Goal: Task Accomplishment & Management: Use online tool/utility

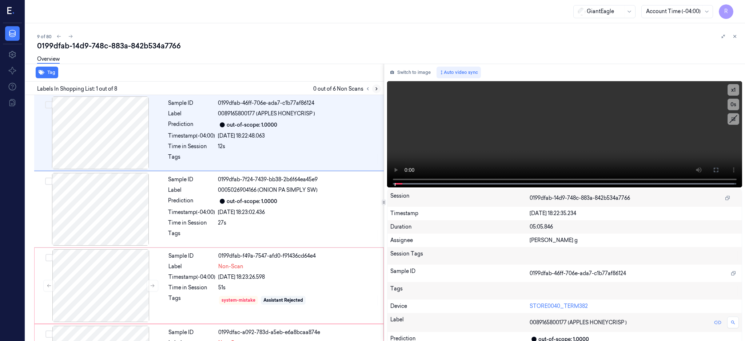
click at [379, 86] on icon at bounding box center [376, 88] width 5 height 5
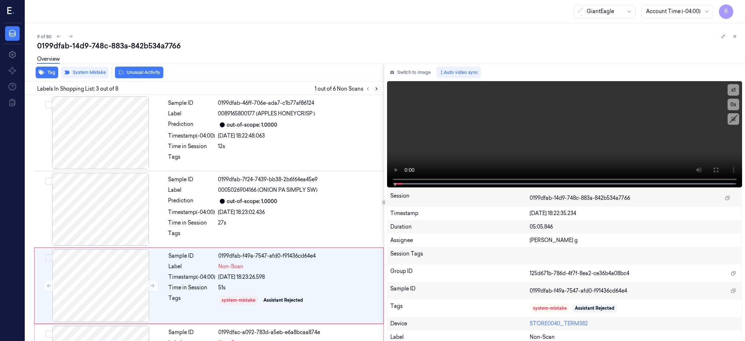
scroll to position [67, 0]
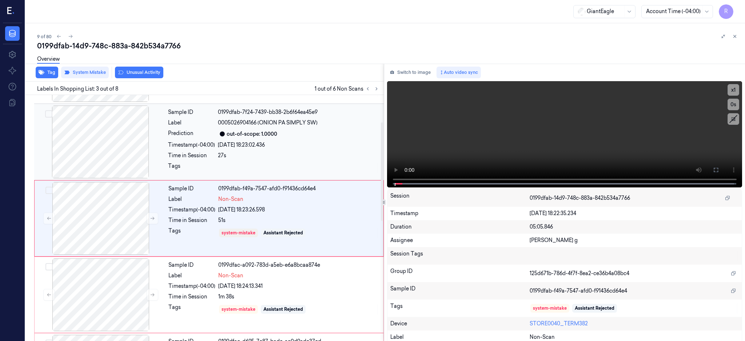
click at [119, 146] on div at bounding box center [100, 141] width 129 height 73
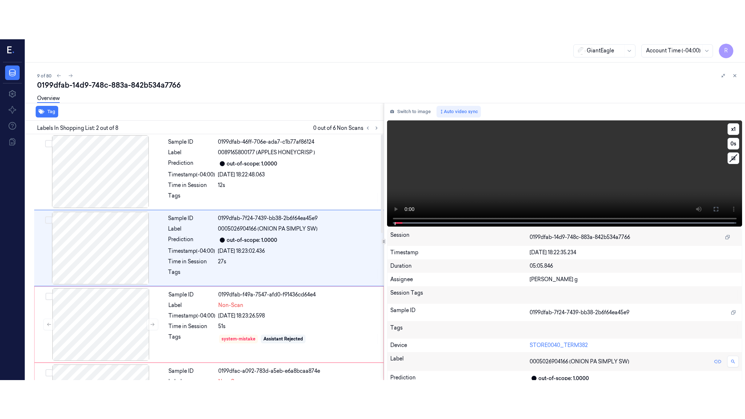
scroll to position [0, 0]
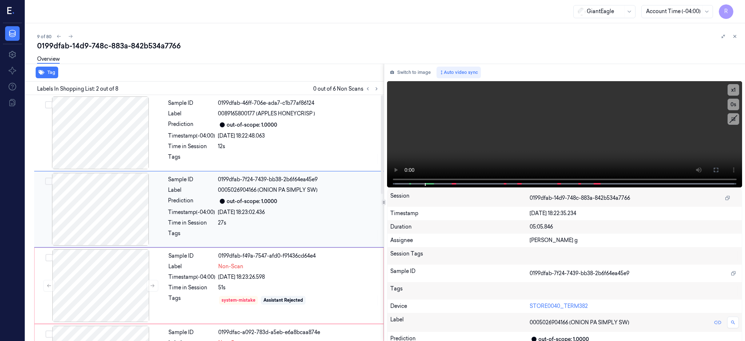
click at [118, 208] on div at bounding box center [100, 209] width 129 height 73
click at [719, 169] on icon at bounding box center [716, 170] width 6 height 6
click at [279, 184] on div "Sample ID 0199dfab-7f24-7439-bb38-2b6f64ea45e9 Label 0005026904166 (ONION PA SI…" at bounding box center [273, 209] width 217 height 73
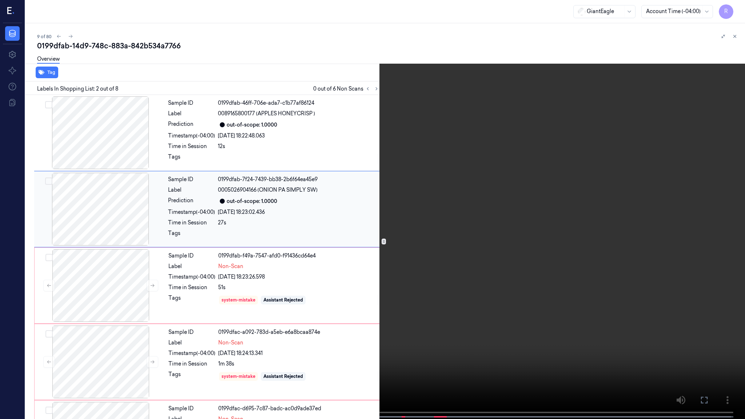
click at [278, 184] on video at bounding box center [372, 210] width 745 height 420
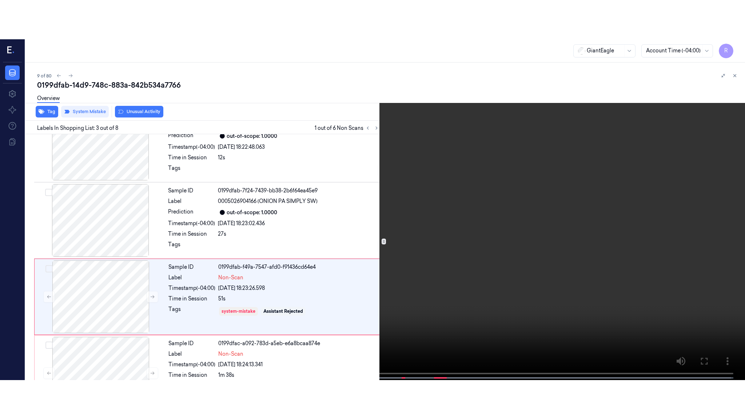
scroll to position [3, 0]
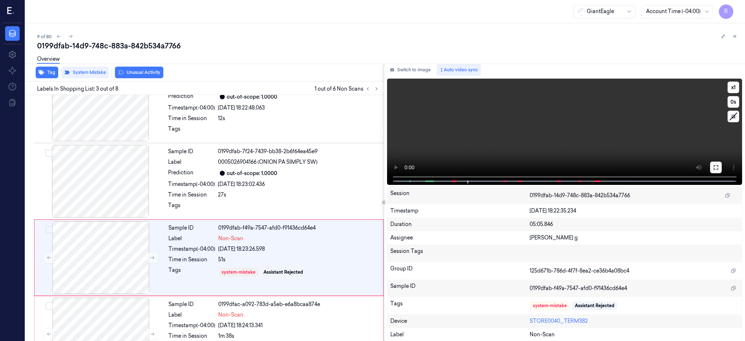
click at [719, 165] on icon at bounding box center [716, 167] width 6 height 6
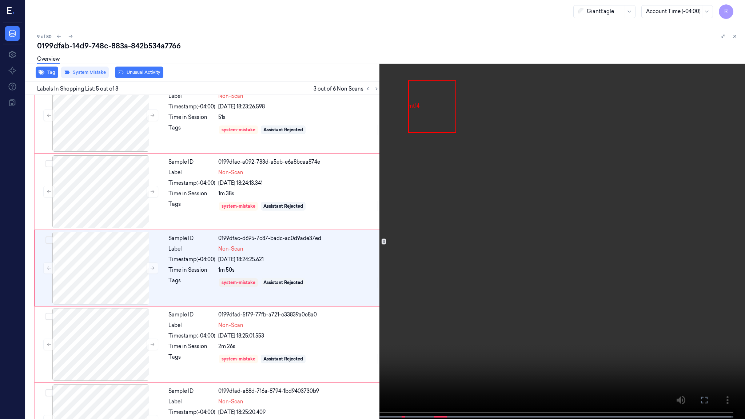
scroll to position [181, 0]
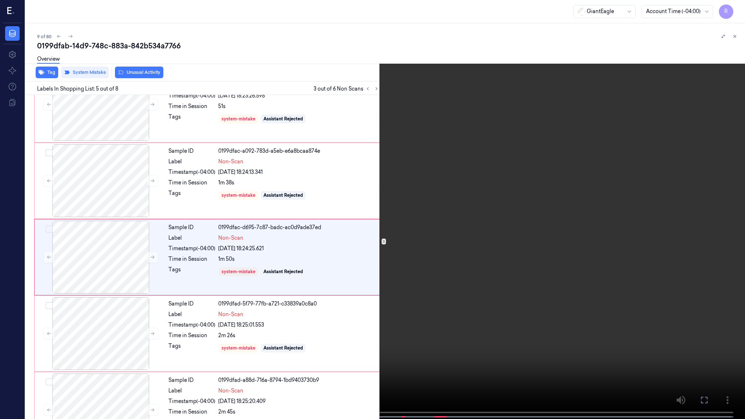
click at [273, 340] on span at bounding box center [273, 417] width 1 height 4
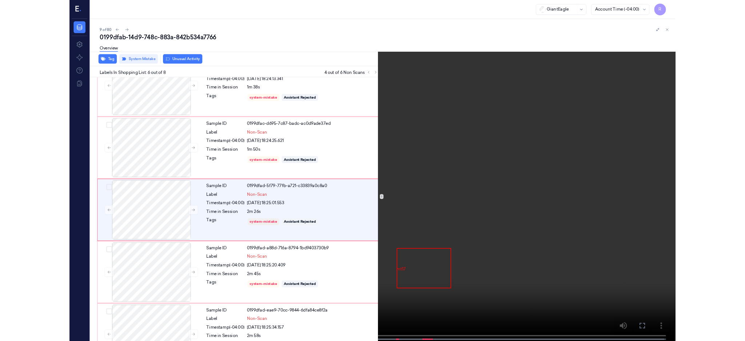
scroll to position [258, 0]
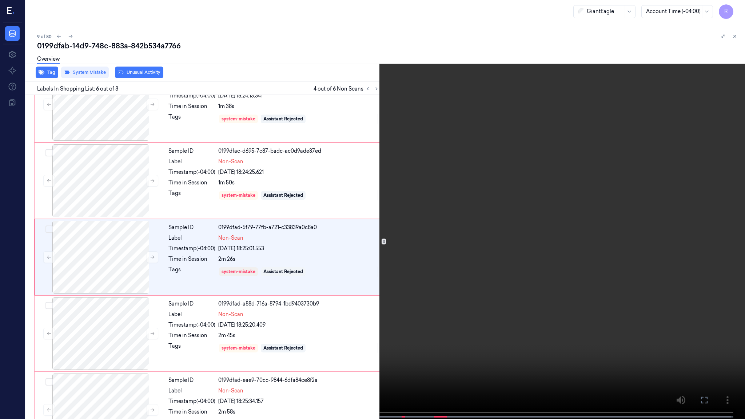
click at [375, 255] on video at bounding box center [372, 210] width 745 height 420
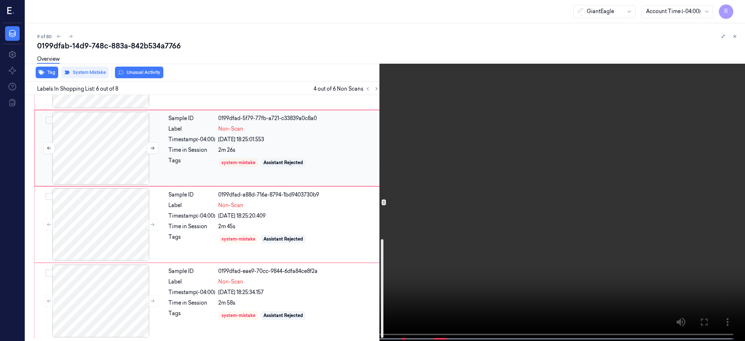
scroll to position [367, 0]
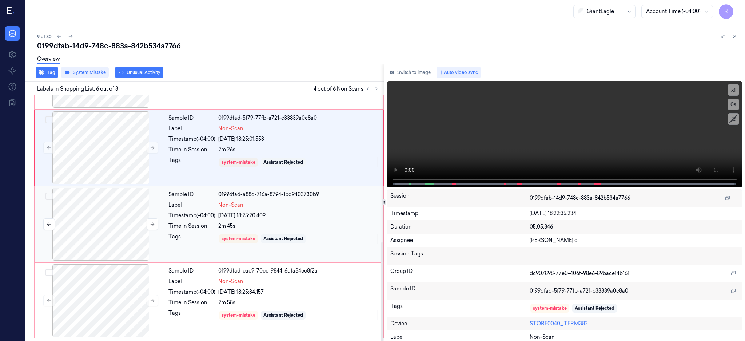
click at [112, 228] on div at bounding box center [100, 224] width 129 height 73
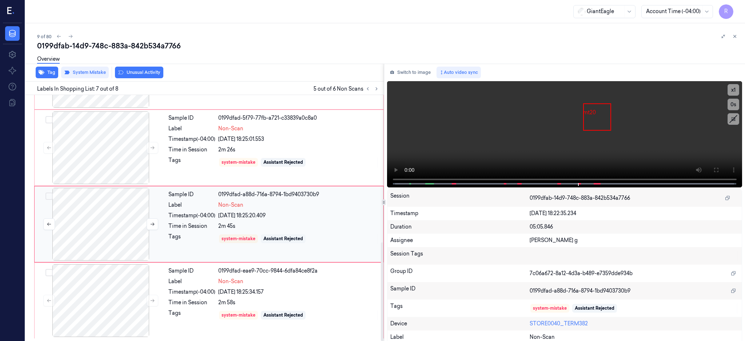
scroll to position [367, 0]
click at [151, 223] on icon at bounding box center [152, 224] width 5 height 5
click at [151, 222] on icon at bounding box center [152, 224] width 5 height 5
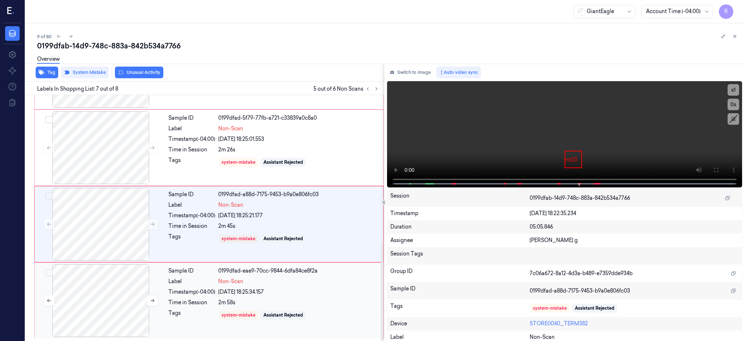
click at [115, 290] on div at bounding box center [100, 300] width 129 height 73
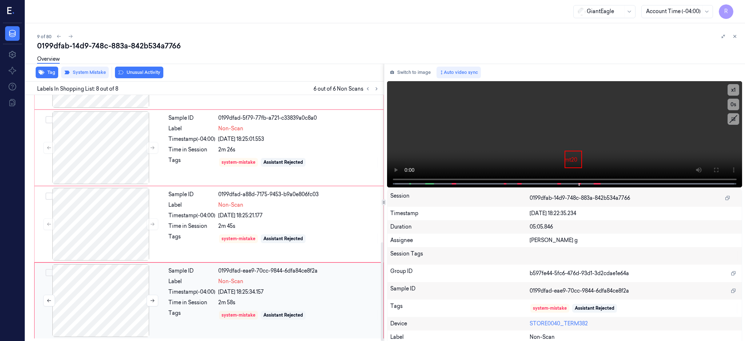
scroll to position [367, 0]
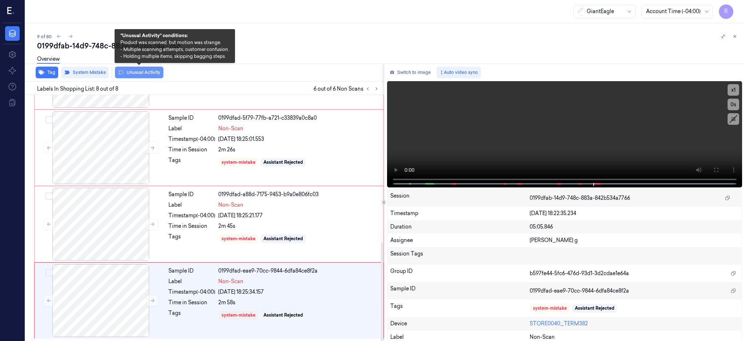
click at [143, 74] on button "Unusual Activity" at bounding box center [139, 73] width 48 height 12
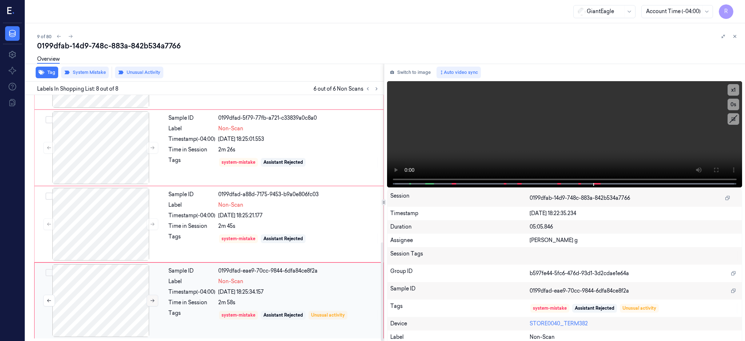
click at [152, 298] on icon at bounding box center [152, 300] width 5 height 5
click at [144, 48] on div "0199dfab-14d9-748c-883a-842b534a7766" at bounding box center [388, 46] width 702 height 10
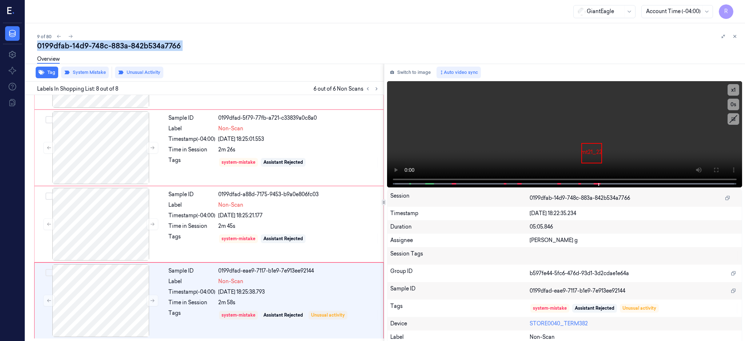
copy div "842b534a7766"
